Goal: Check status: Check status

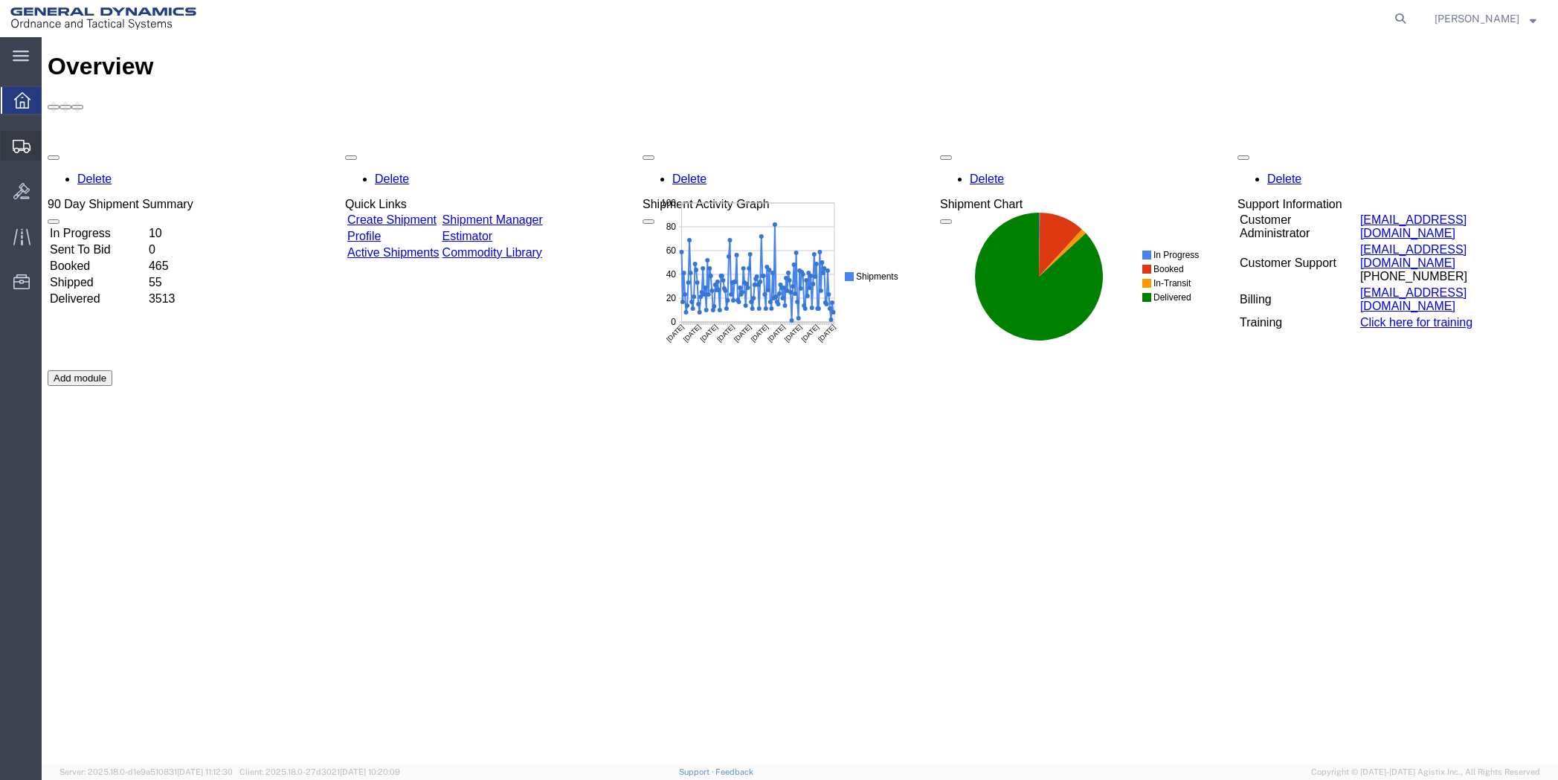
click at [0, 0] on span "Shipment Manager" at bounding box center [0, 0] width 0 height 0
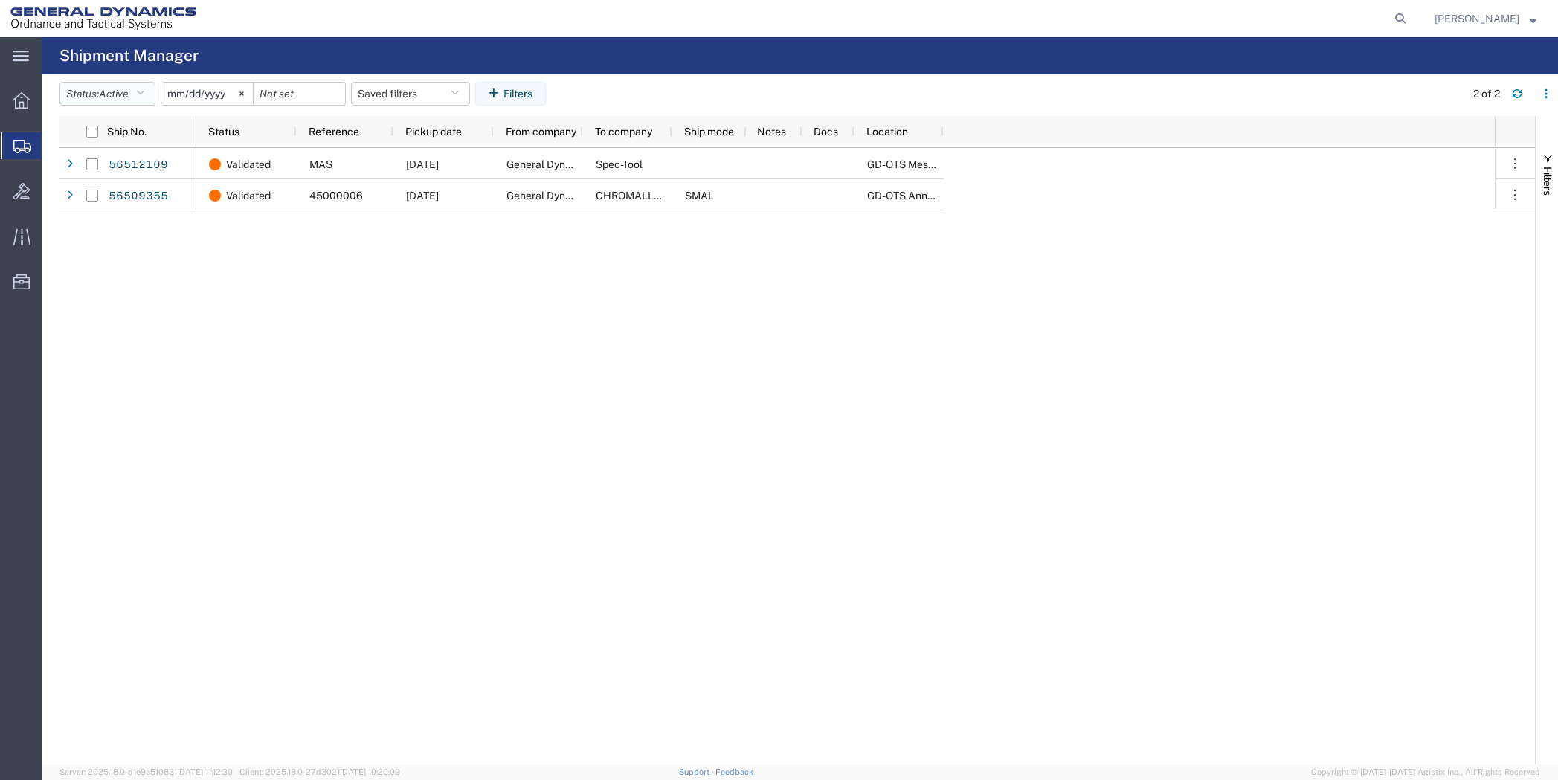
click at [150, 92] on button "Status: Active" at bounding box center [108, 94] width 96 height 24
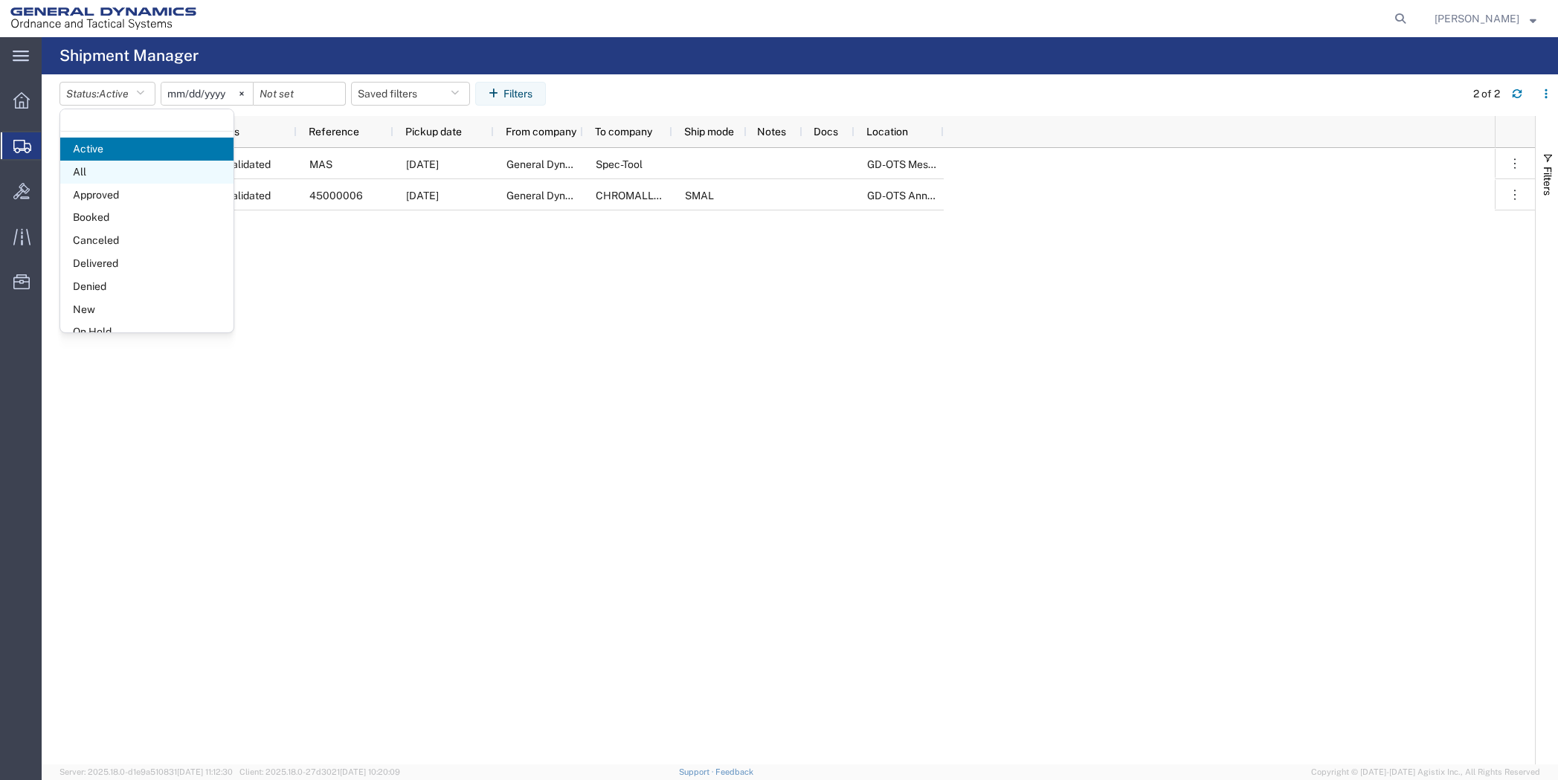
click at [115, 170] on span "All" at bounding box center [146, 172] width 173 height 23
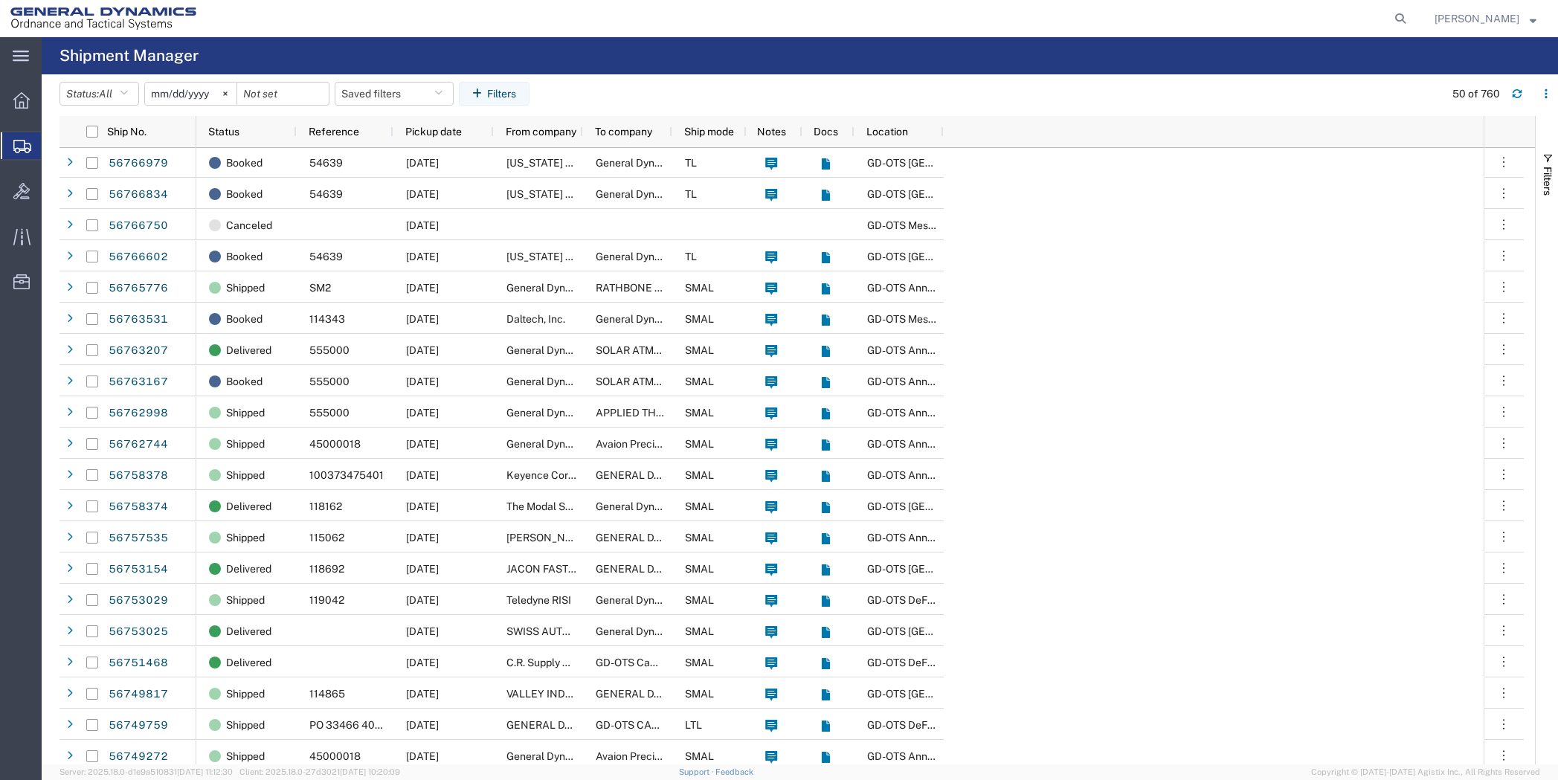
scroll to position [368, 0]
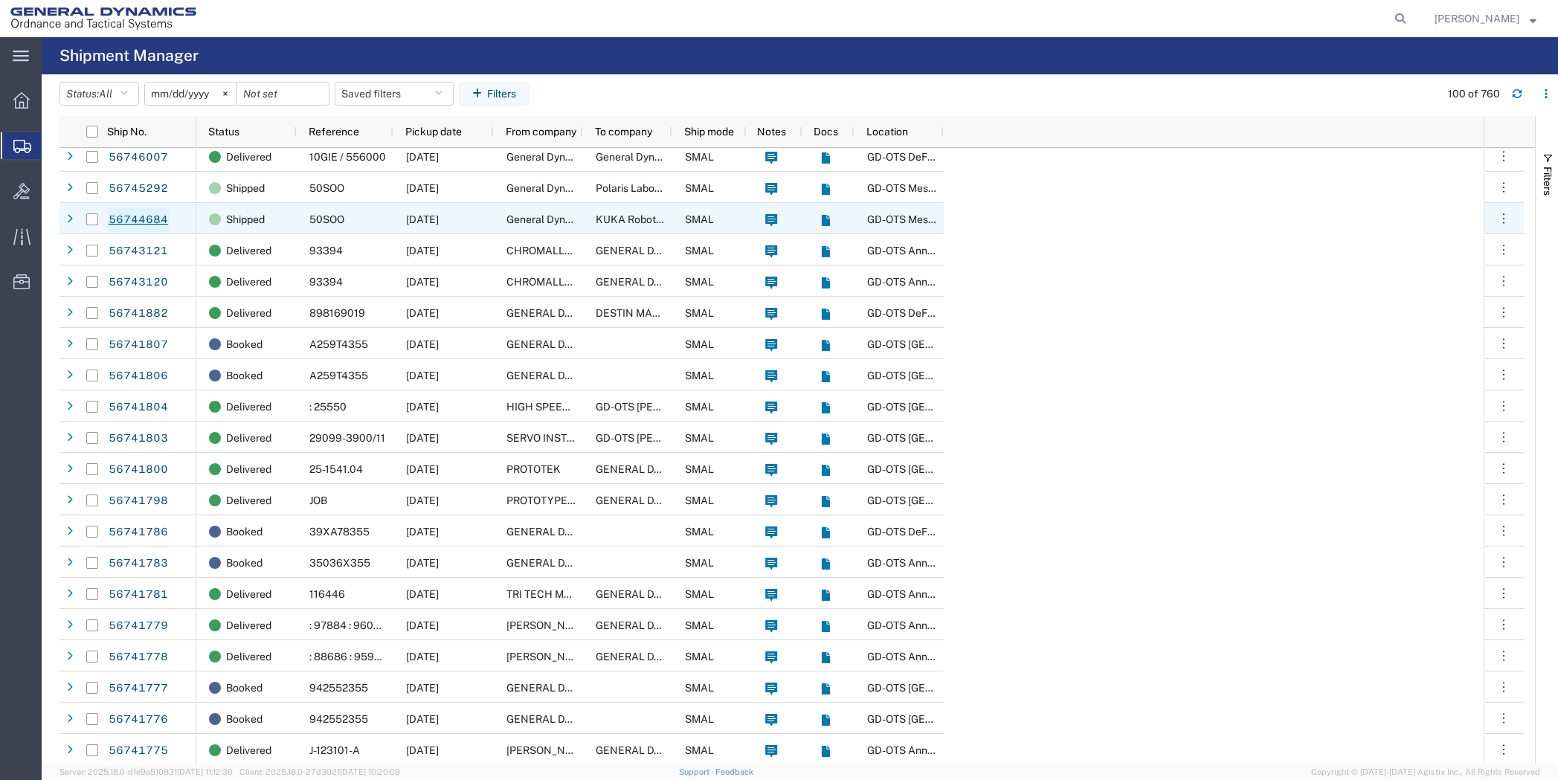
click at [131, 216] on link "56744684" at bounding box center [138, 220] width 61 height 24
